Goal: Task Accomplishment & Management: Manage account settings

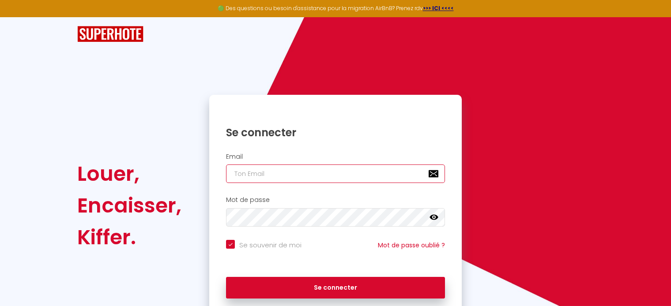
click at [270, 177] on input "email" at bounding box center [335, 174] width 219 height 19
type input "h"
checkbox input "true"
type input "he"
checkbox input "true"
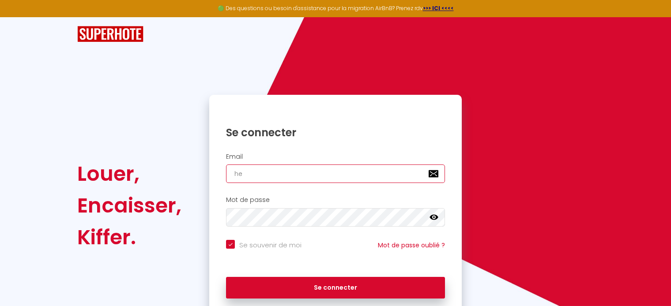
type input "her"
checkbox input "true"
type input "herv"
checkbox input "true"
type input "herve"
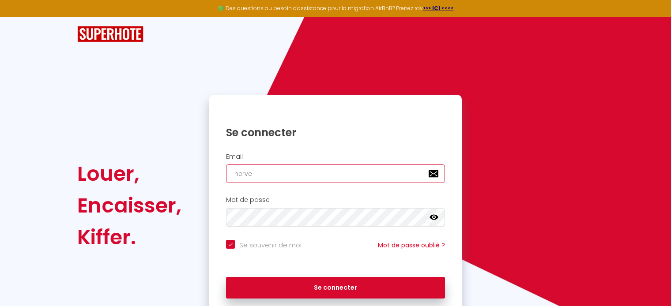
checkbox input "true"
type input "herve."
checkbox input "true"
type input "herve.c"
checkbox input "true"
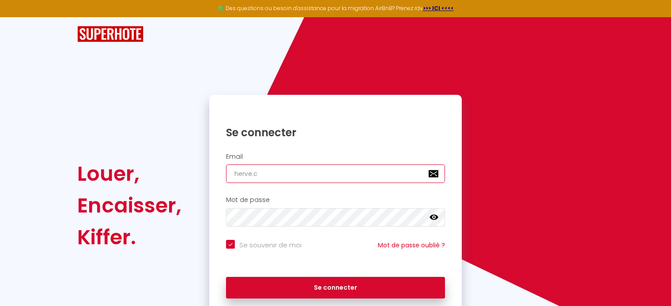
type input "[DOMAIN_NAME]"
checkbox input "true"
type input "[DOMAIN_NAME]"
checkbox input "true"
type input "herve.caba"
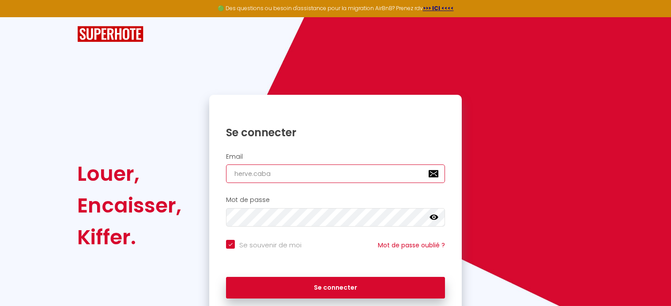
checkbox input "true"
type input "herve.caban"
checkbox input "true"
type input "herve.cabane"
checkbox input "true"
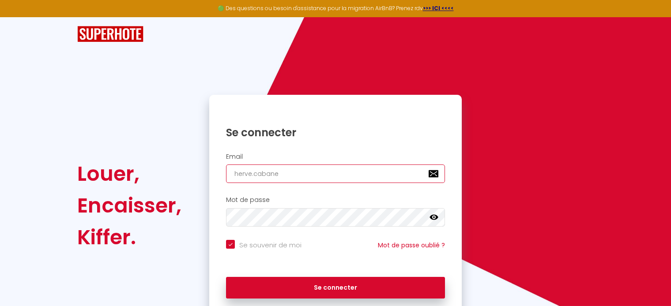
type input "herve.cabanel"
checkbox input "true"
type input "herve.cabanel@"
checkbox input "true"
type input "herve.cabanel@o"
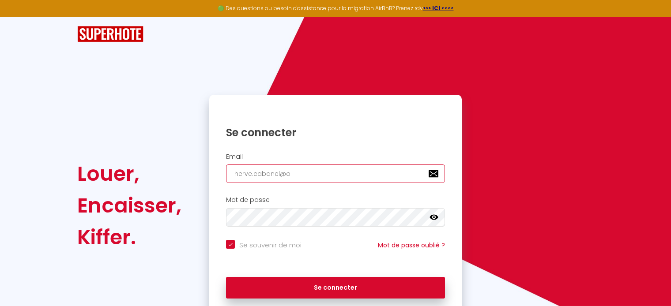
checkbox input "true"
type input "herve.cabanel@or"
checkbox input "true"
type input "herve.cabanel@ora"
checkbox input "true"
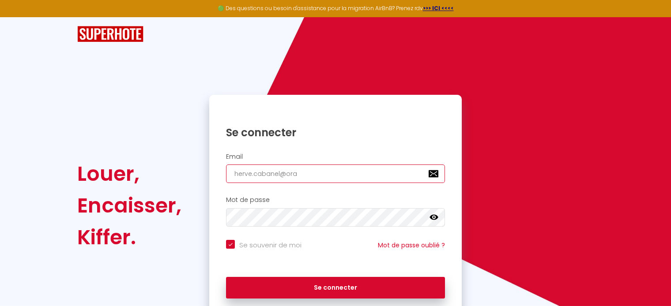
type input "herve.cabanel@oran"
checkbox input "true"
type input "herve.cabanel@orang"
checkbox input "true"
type input "[EMAIL_ADDRESS]"
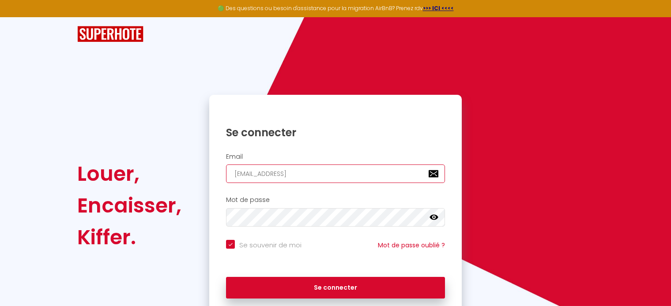
checkbox input "true"
type input "[EMAIL_ADDRESS]."
checkbox input "true"
type input "herve.cabanel@orange.f"
checkbox input "true"
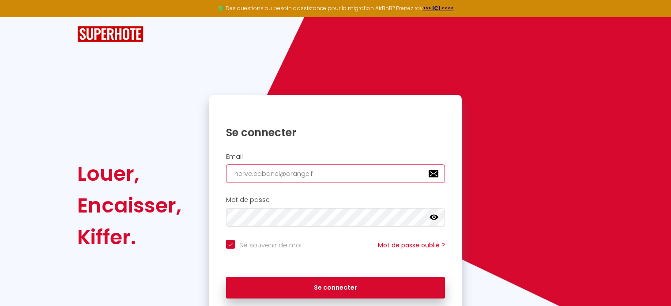
type input "[EMAIL_ADDRESS][DOMAIN_NAME]"
checkbox input "true"
type input "[EMAIL_ADDRESS][DOMAIN_NAME]"
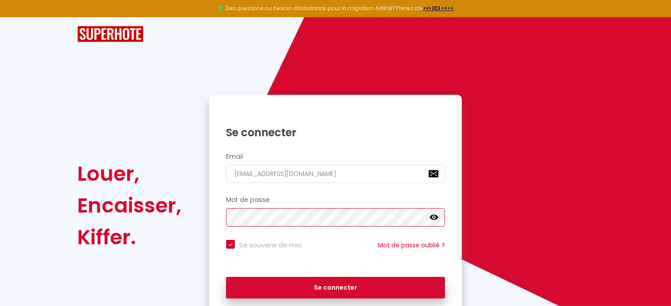
scroll to position [36, 0]
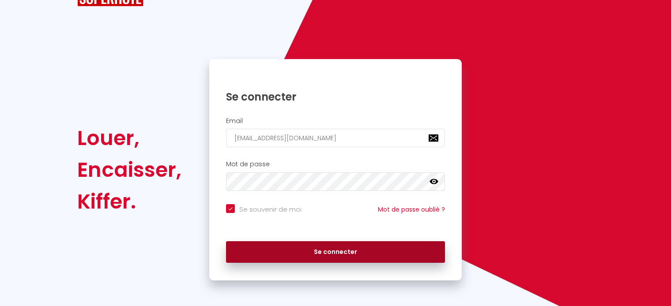
click at [336, 246] on button "Se connecter" at bounding box center [335, 252] width 219 height 22
click at [337, 252] on button "Se connecter" at bounding box center [335, 252] width 219 height 22
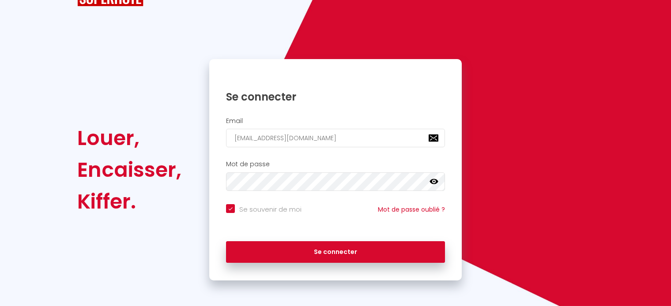
click at [436, 180] on icon at bounding box center [433, 181] width 9 height 5
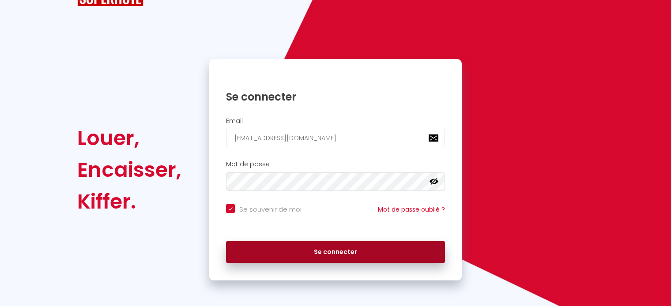
click at [334, 253] on button "Se connecter" at bounding box center [335, 252] width 219 height 22
checkbox input "true"
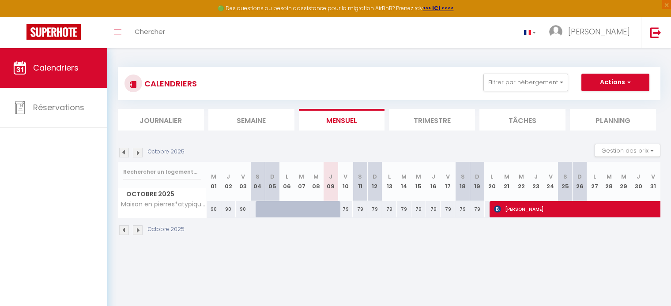
click at [499, 207] on img at bounding box center [497, 209] width 7 height 7
select select "OK"
select select "KO"
select select "0"
select select "1"
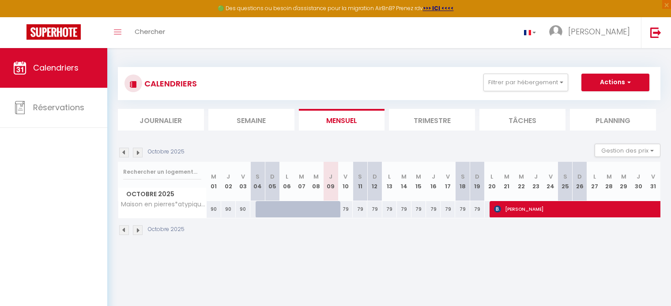
select select "1"
select select
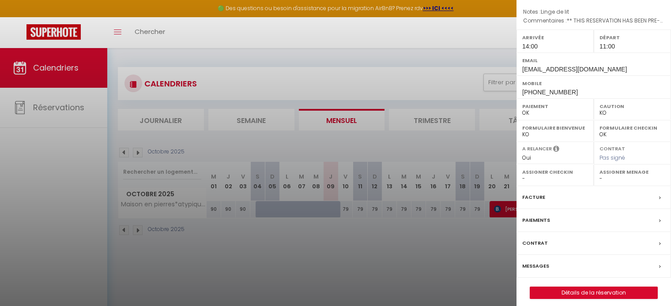
scroll to position [112, 0]
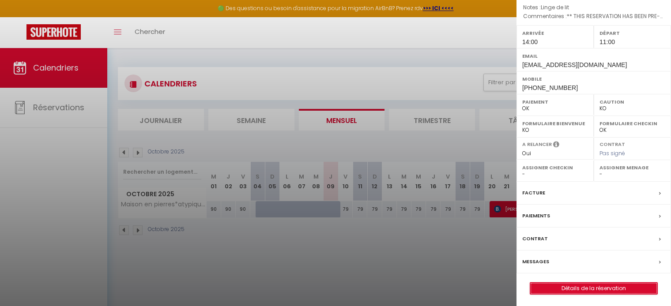
click at [596, 286] on link "Détails de la réservation" at bounding box center [593, 288] width 127 height 11
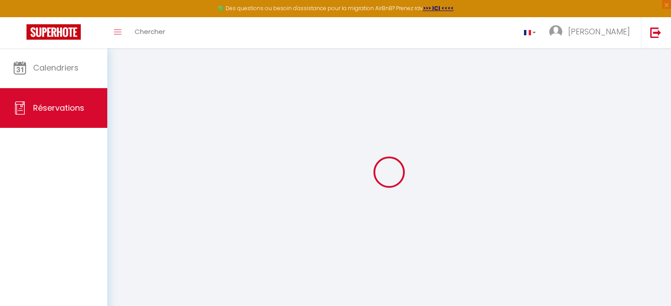
type input "fred"
type input "bayoff"
type input "[EMAIL_ADDRESS][DOMAIN_NAME]"
type input "[PHONE_NUMBER]"
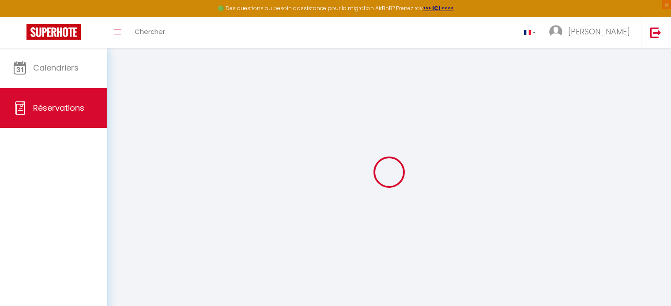
type input "7343551983"
select select "US"
type input "219.64"
select select "74639"
select select "1"
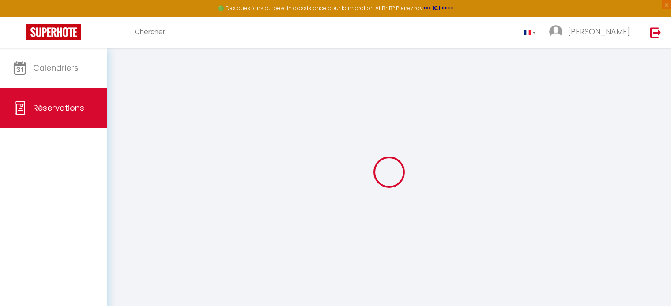
select select
type input "2"
select select "12"
select select
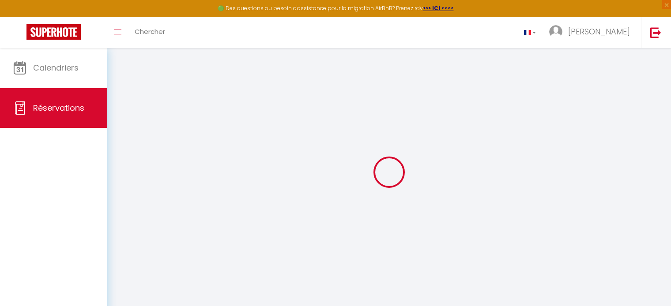
type input "1152"
checkbox input "false"
select select "2"
type input "140"
type input "0"
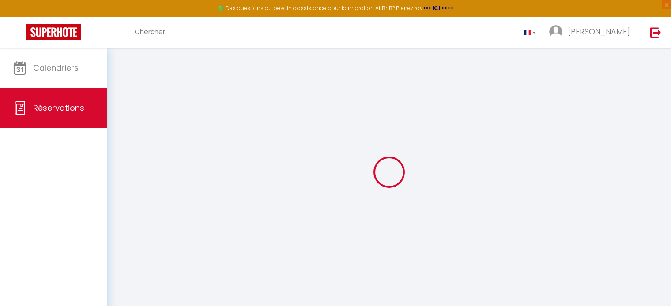
type input "0"
select select
select select "14"
checkbox input "false"
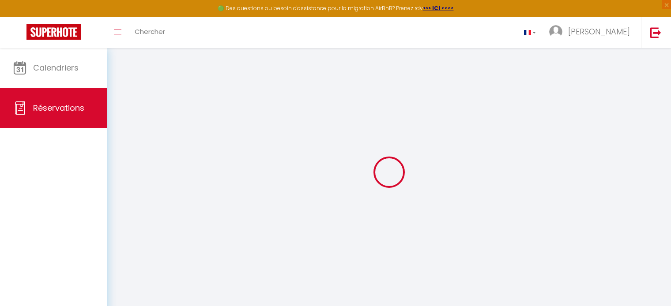
select select
checkbox input "false"
select select
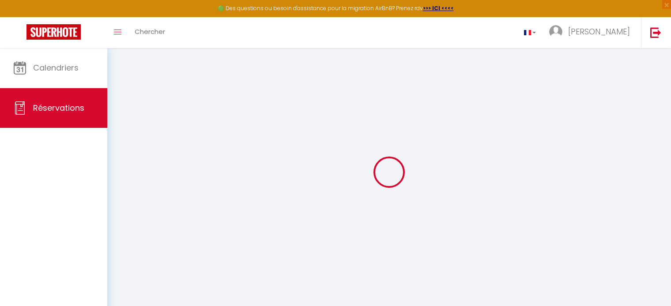
checkbox input "false"
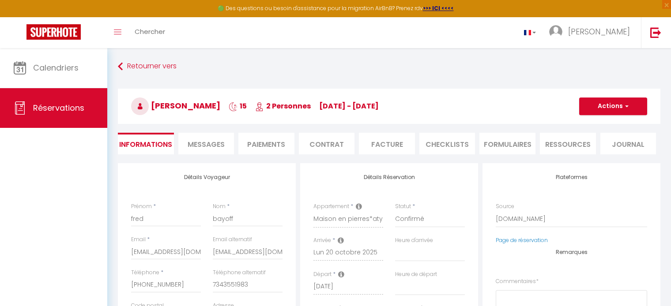
select select
checkbox input "false"
type textarea "** THIS RESERVATION HAS BEEN PRE-PAID ** BOOKING NOTE : Payment charge is EUR 1…"
type textarea "Linge de lit"
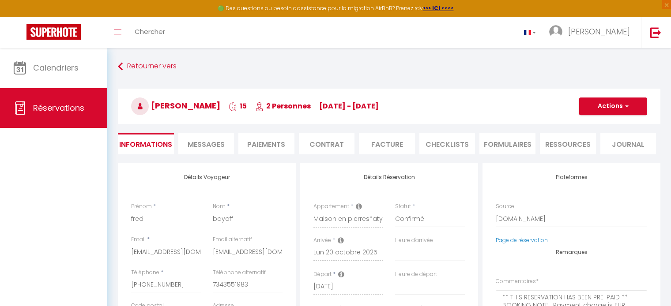
type input "140"
select select
checkbox input "false"
select select "14:00"
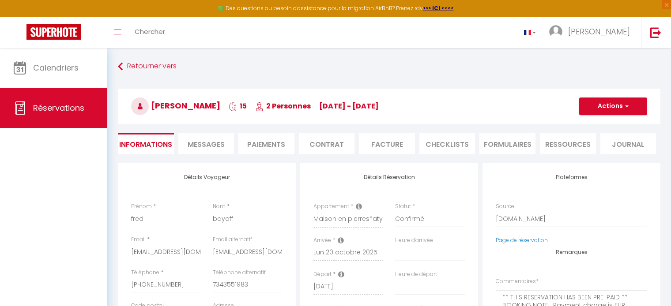
select select "11:00"
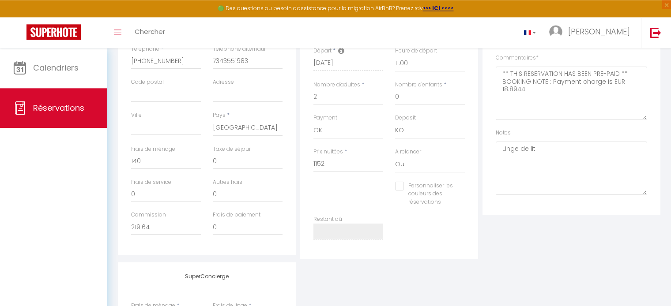
scroll to position [233, 0]
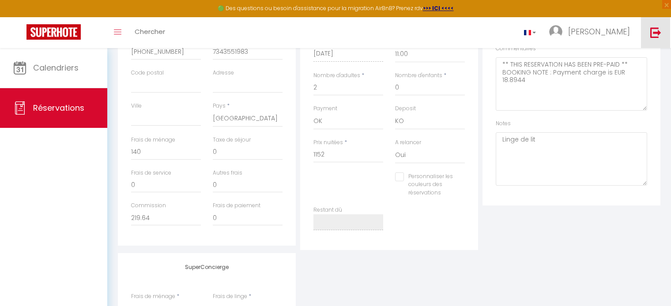
click at [655, 31] on img at bounding box center [655, 32] width 11 height 11
